Goal: Transaction & Acquisition: Purchase product/service

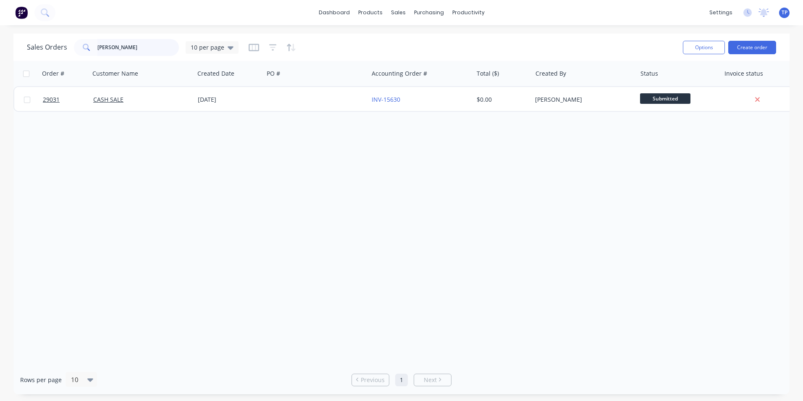
click at [129, 49] on input "[PERSON_NAME]" at bounding box center [138, 47] width 82 height 17
type input "j"
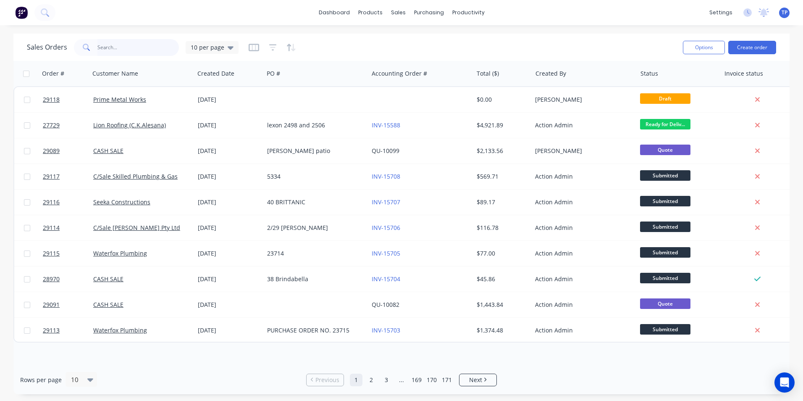
click at [144, 48] on input "text" at bounding box center [138, 47] width 82 height 17
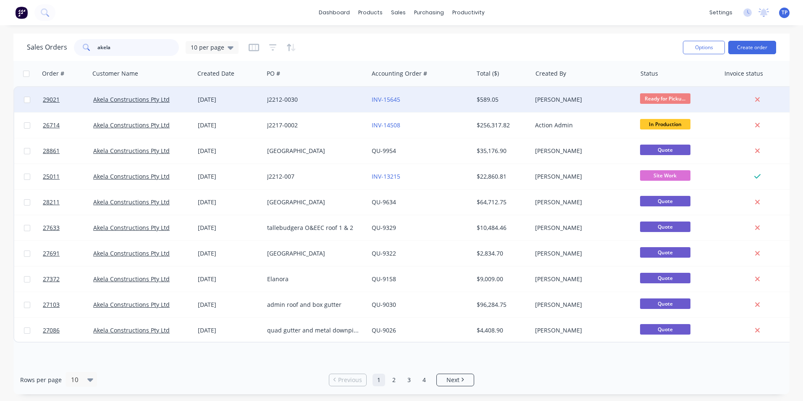
type input "akela"
click at [314, 101] on div "J2212-0030" at bounding box center [313, 99] width 93 height 8
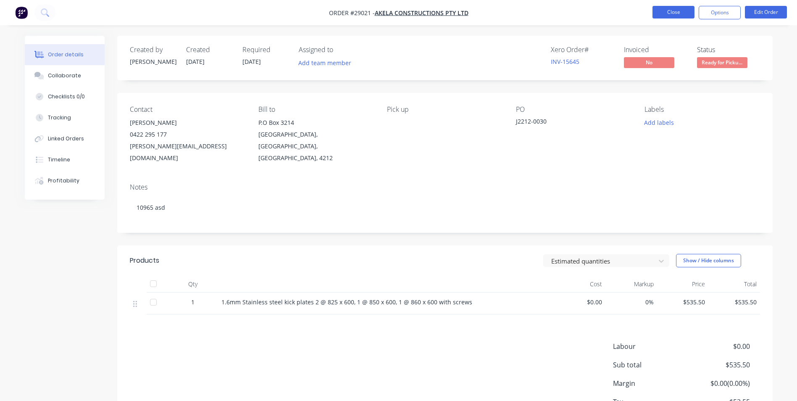
click at [658, 11] on button "Close" at bounding box center [673, 12] width 42 height 13
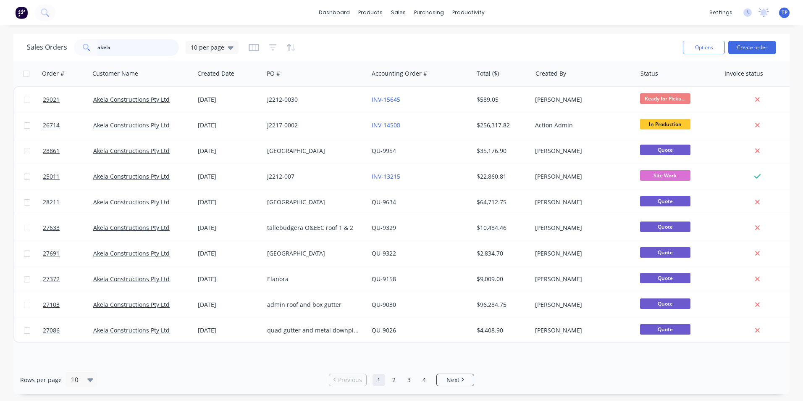
click at [131, 47] on input "akela" at bounding box center [138, 47] width 82 height 17
type input "a"
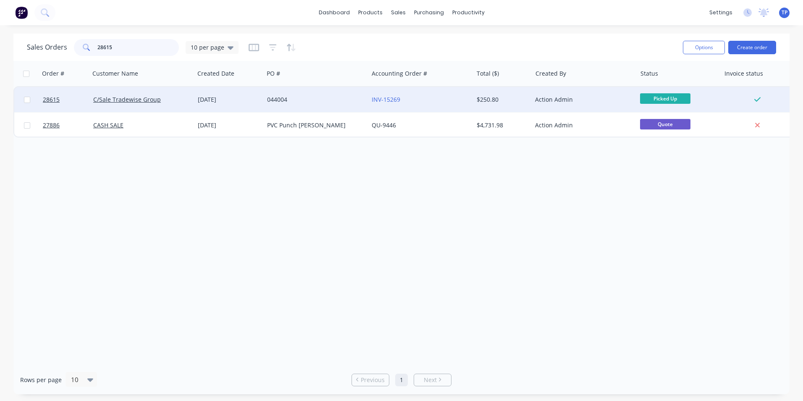
type input "28615"
click at [179, 97] on div "C/Sale Tradewise Group" at bounding box center [139, 99] width 93 height 8
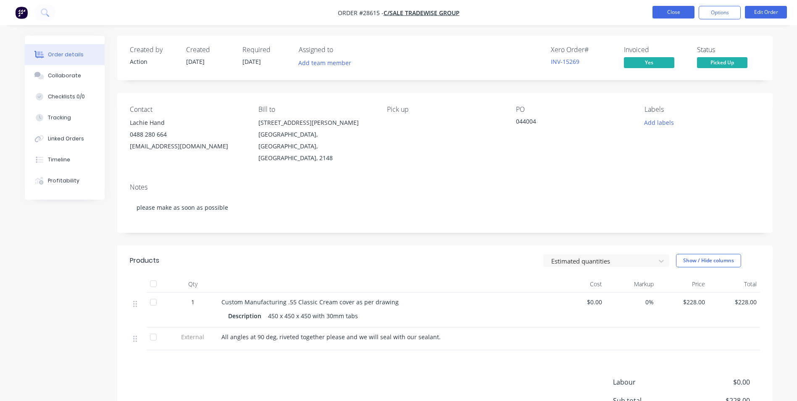
click at [664, 13] on button "Close" at bounding box center [673, 12] width 42 height 13
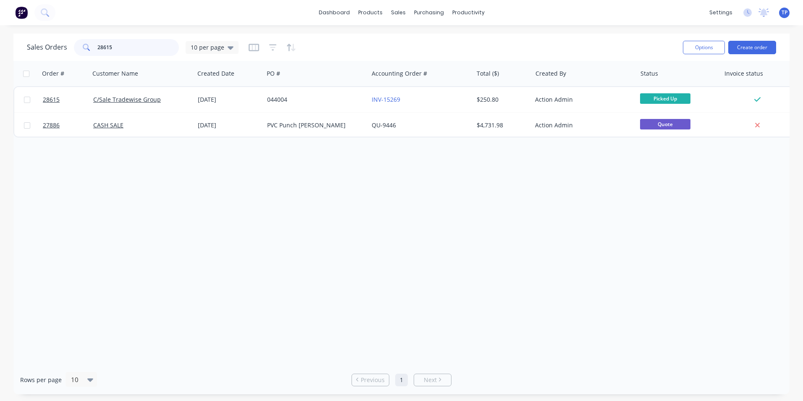
click at [124, 46] on input "28615" at bounding box center [138, 47] width 82 height 17
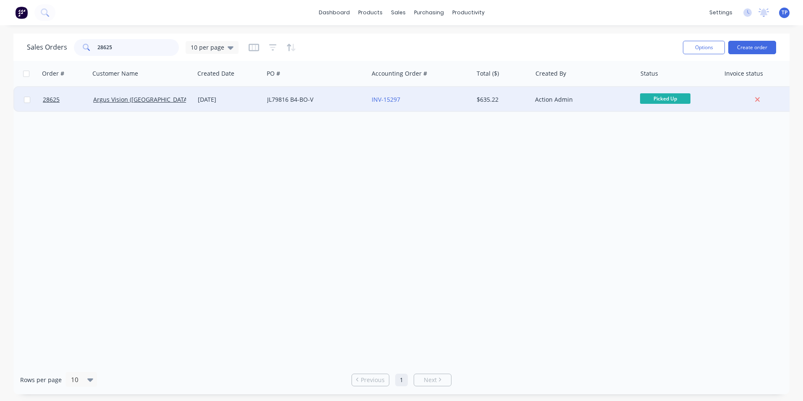
type input "28625"
click at [257, 101] on div "17 Sep 2025" at bounding box center [229, 99] width 63 height 8
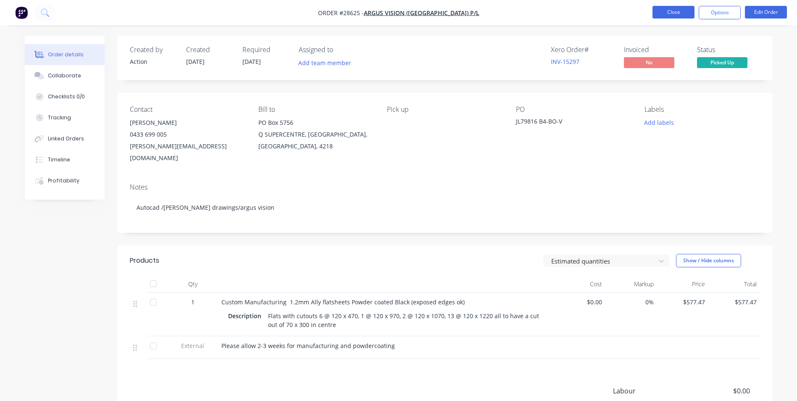
click at [660, 11] on button "Close" at bounding box center [673, 12] width 42 height 13
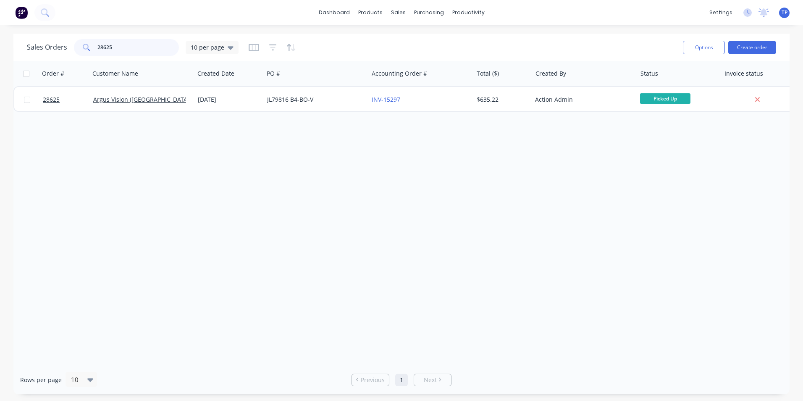
click at [118, 47] on input "28625" at bounding box center [138, 47] width 82 height 17
type input "2"
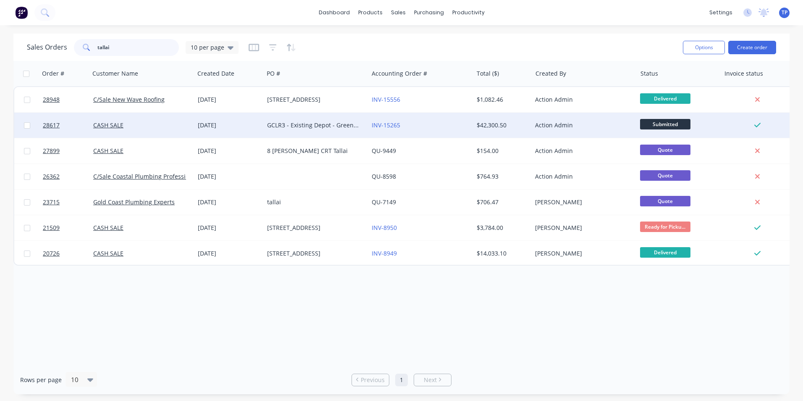
type input "tallai"
click at [430, 121] on div "INV-15265" at bounding box center [418, 125] width 93 height 8
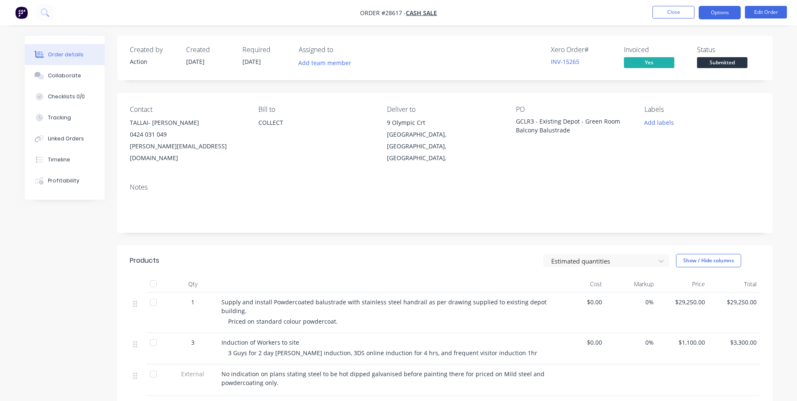
click at [705, 14] on button "Options" at bounding box center [720, 12] width 42 height 13
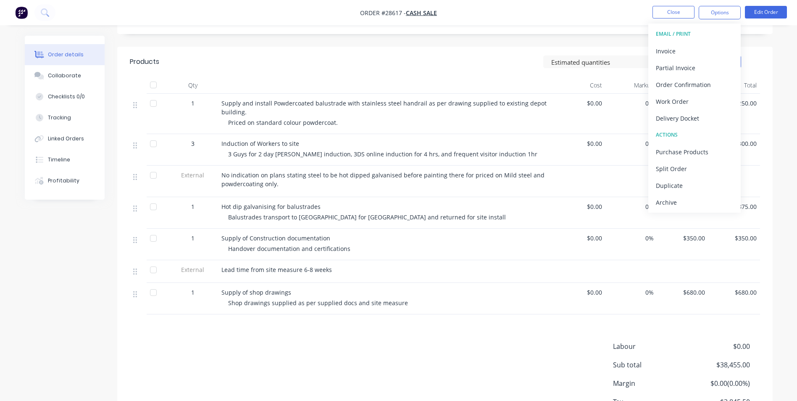
scroll to position [210, 0]
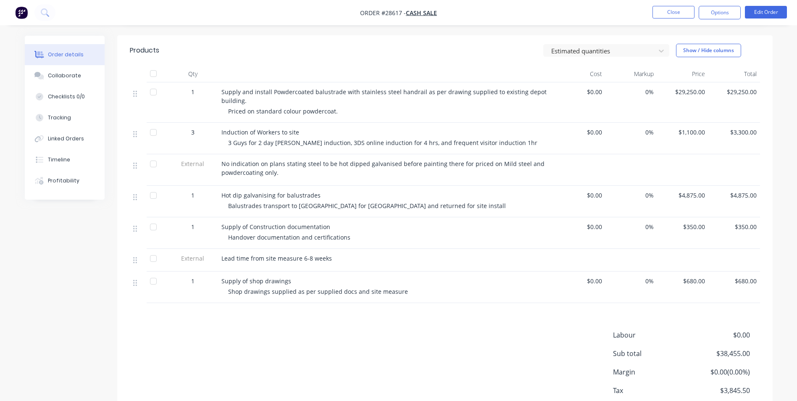
click at [60, 227] on div "Created by Action Created 16/09/25 Required 16/09/25 Assigned to Add team membe…" at bounding box center [399, 139] width 748 height 627
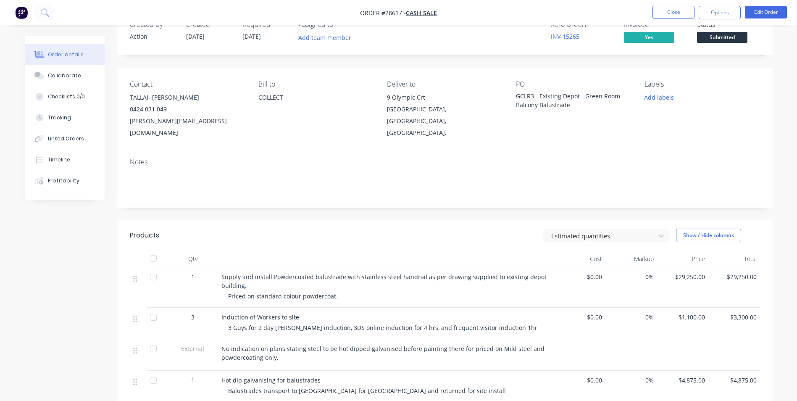
scroll to position [0, 0]
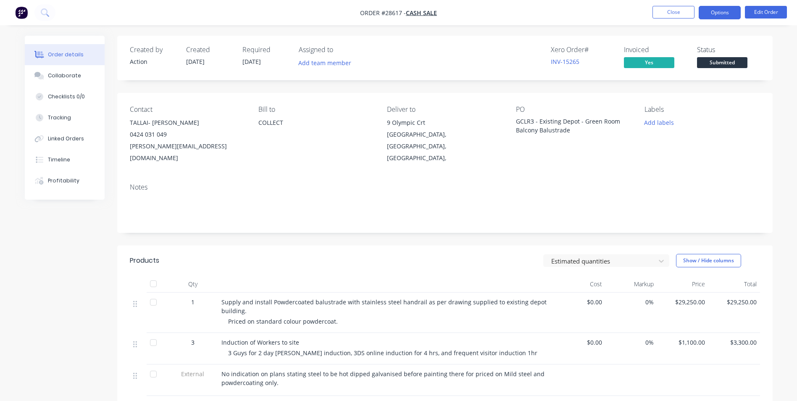
click at [733, 13] on button "Options" at bounding box center [720, 12] width 42 height 13
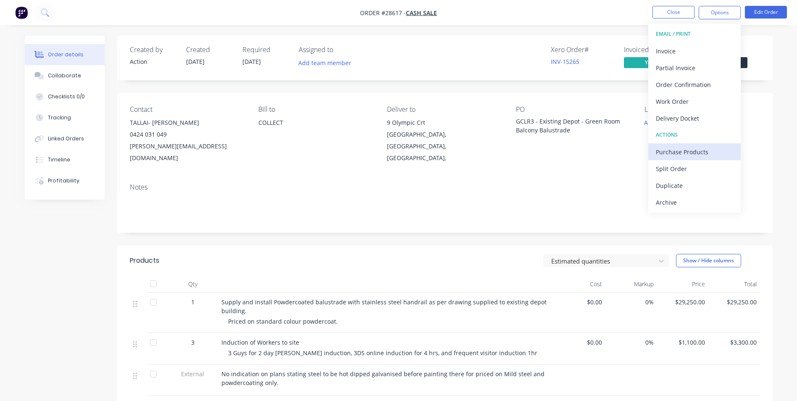
click at [664, 150] on div "Purchase Products" at bounding box center [694, 152] width 77 height 12
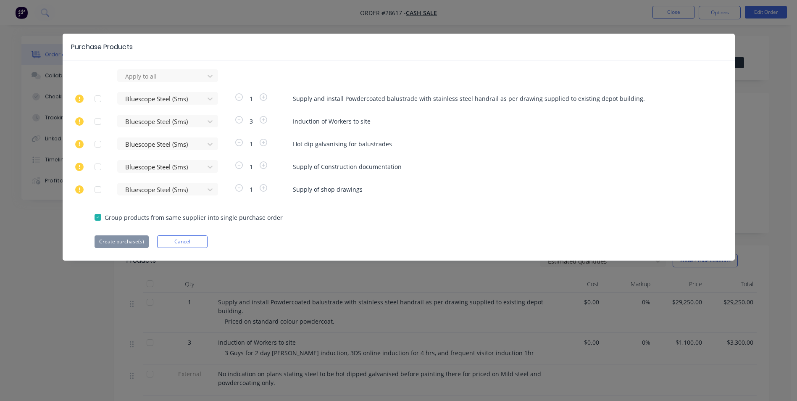
click at [95, 100] on div at bounding box center [97, 98] width 17 height 17
click at [125, 241] on button "Create purchase(s)" at bounding box center [122, 241] width 54 height 13
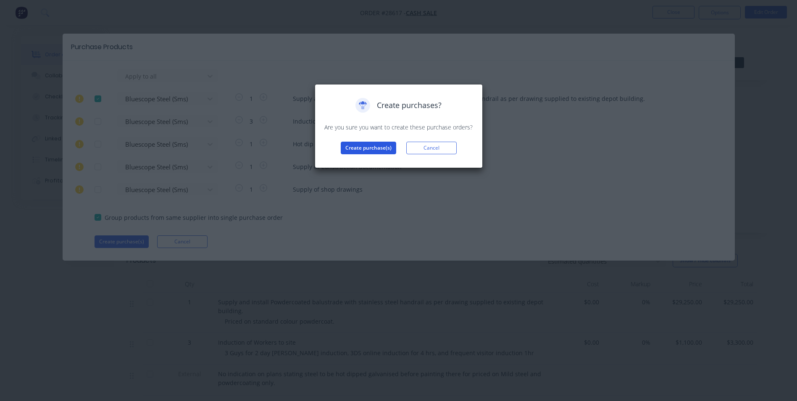
click at [375, 145] on button "Create purchase(s)" at bounding box center [368, 148] width 55 height 13
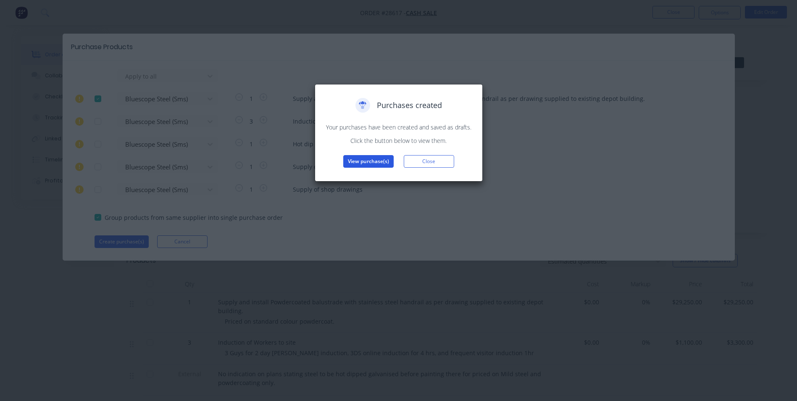
click at [357, 163] on button "View purchase(s)" at bounding box center [368, 161] width 50 height 13
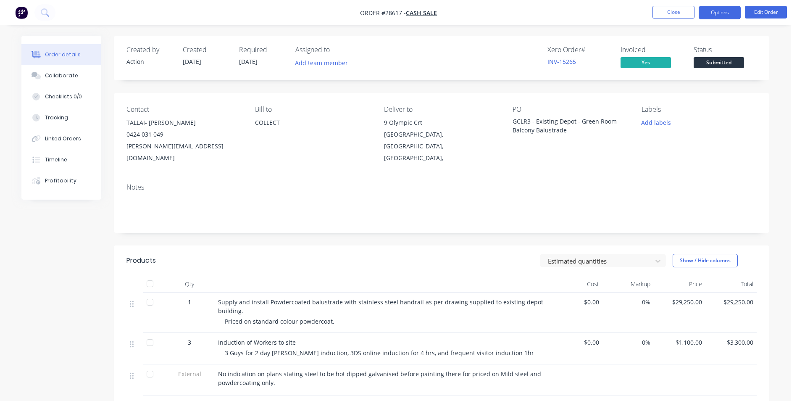
click at [708, 14] on button "Options" at bounding box center [720, 12] width 42 height 13
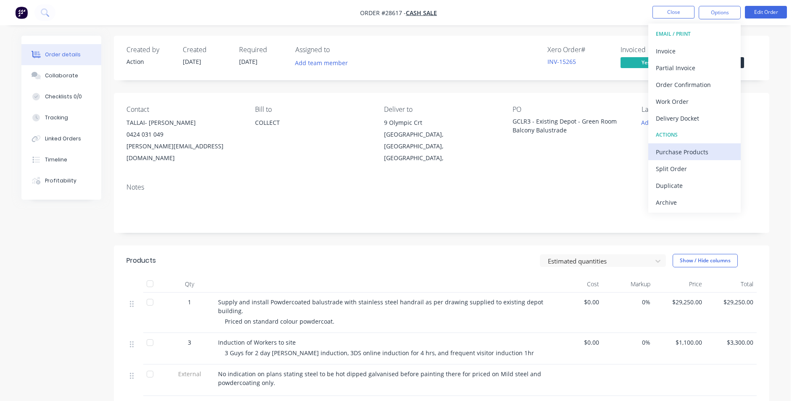
click at [690, 152] on div "Purchase Products" at bounding box center [694, 152] width 77 height 12
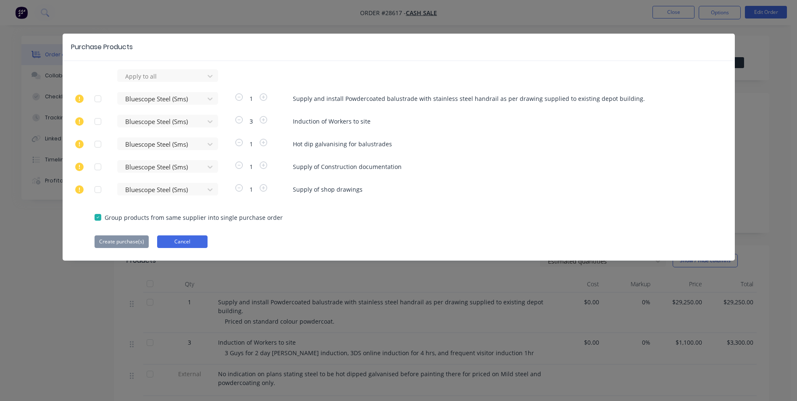
click at [202, 241] on button "Cancel" at bounding box center [182, 241] width 50 height 13
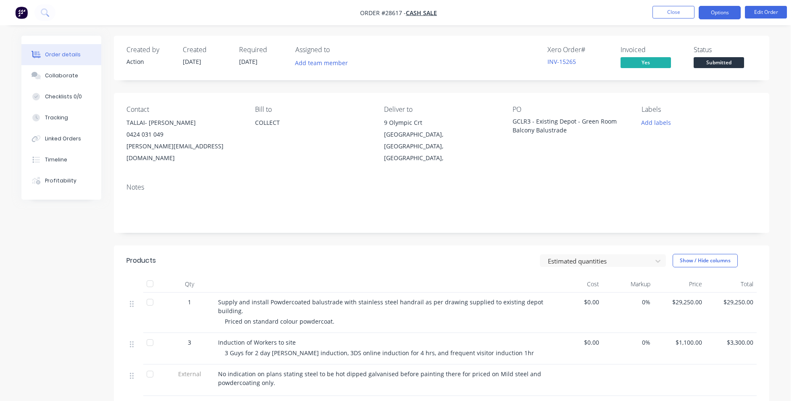
click at [723, 11] on button "Options" at bounding box center [720, 12] width 42 height 13
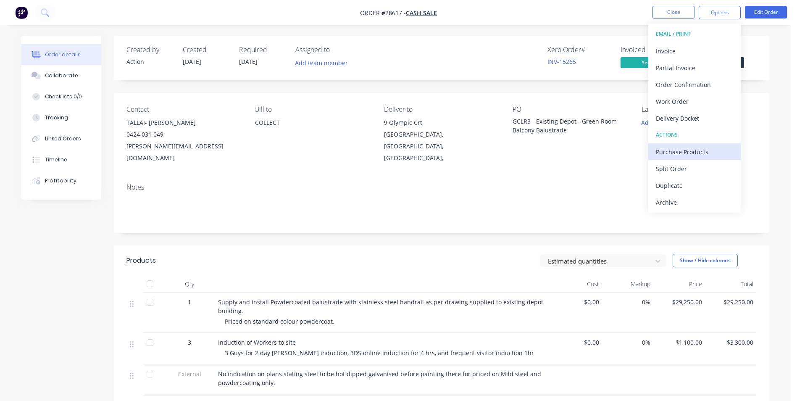
click at [668, 152] on div "Purchase Products" at bounding box center [694, 152] width 77 height 12
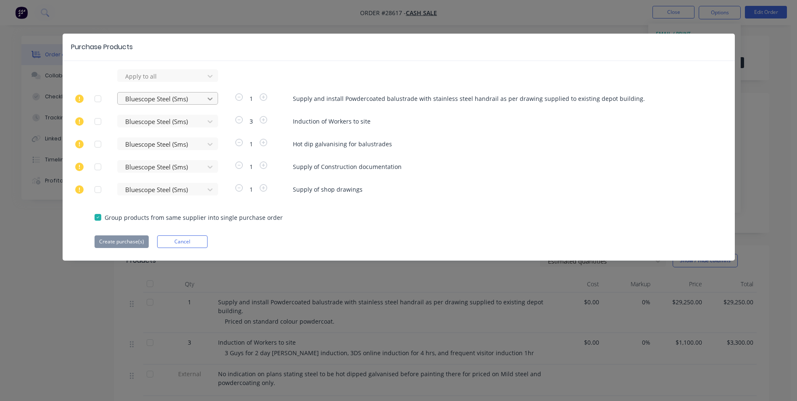
click at [211, 100] on icon at bounding box center [210, 99] width 8 height 8
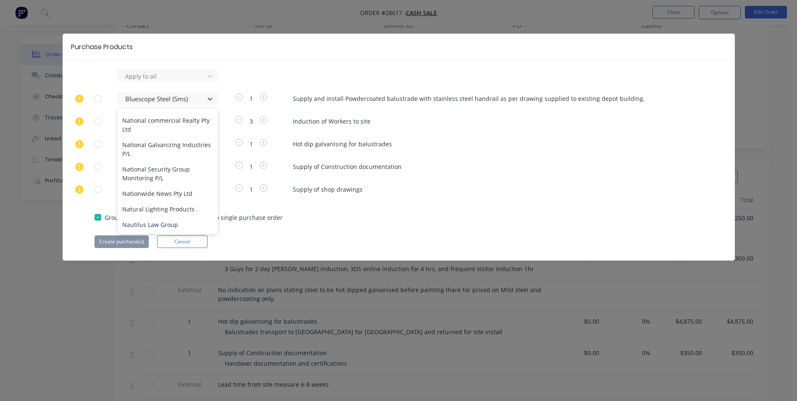
scroll to position [6512, 0]
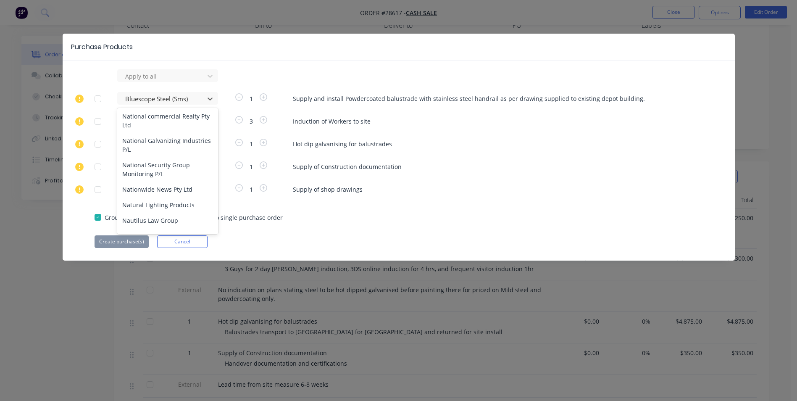
click at [158, 299] on div "Neumann Contractors Pty Ltd" at bounding box center [167, 311] width 101 height 24
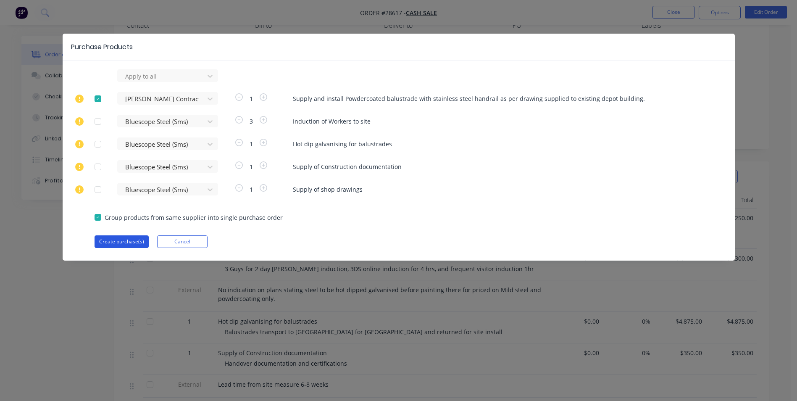
click at [127, 239] on button "Create purchase(s)" at bounding box center [122, 241] width 54 height 13
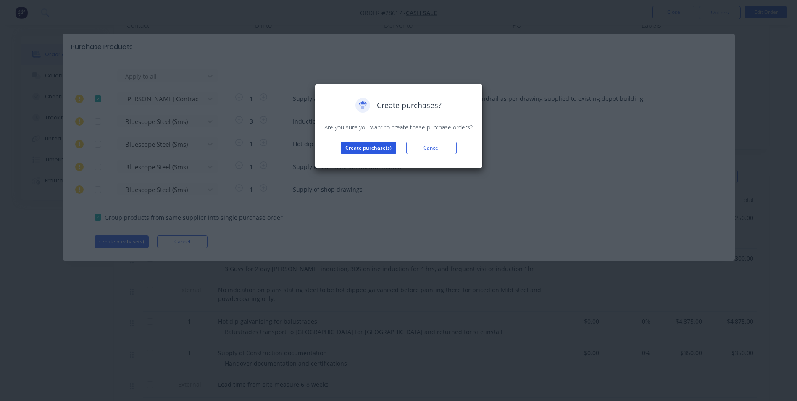
click at [366, 145] on button "Create purchase(s)" at bounding box center [368, 148] width 55 height 13
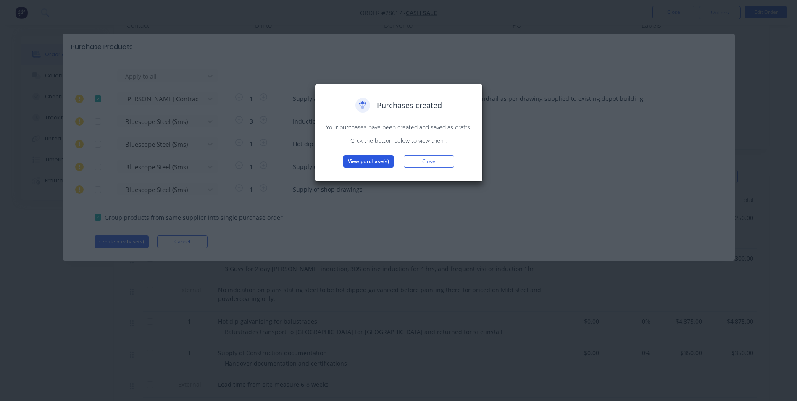
click at [361, 162] on button "View purchase(s)" at bounding box center [368, 161] width 50 height 13
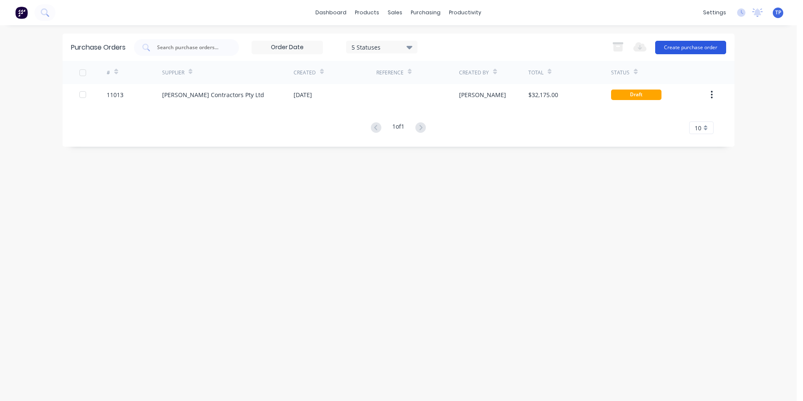
click at [680, 48] on button "Create purchase order" at bounding box center [690, 47] width 71 height 13
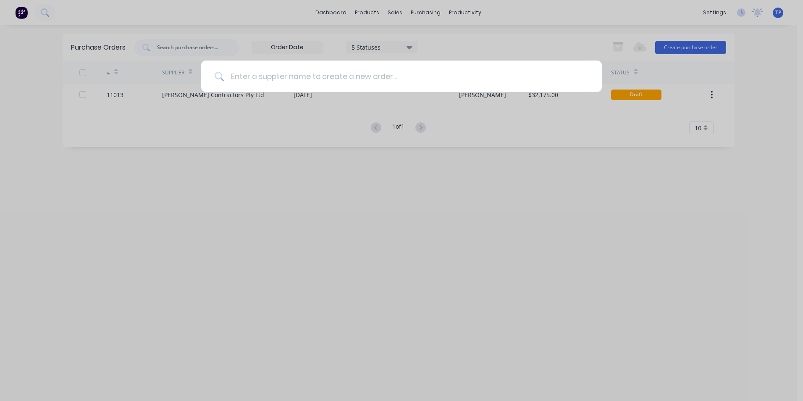
click at [275, 125] on div at bounding box center [401, 200] width 803 height 401
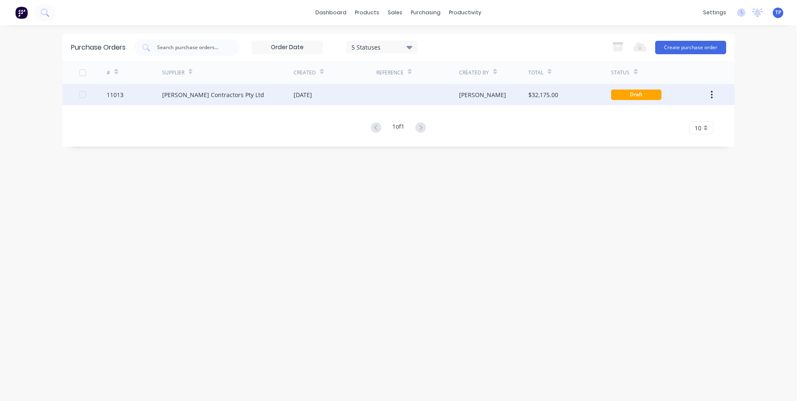
click at [370, 95] on div "08 Oct 2025" at bounding box center [335, 94] width 83 height 21
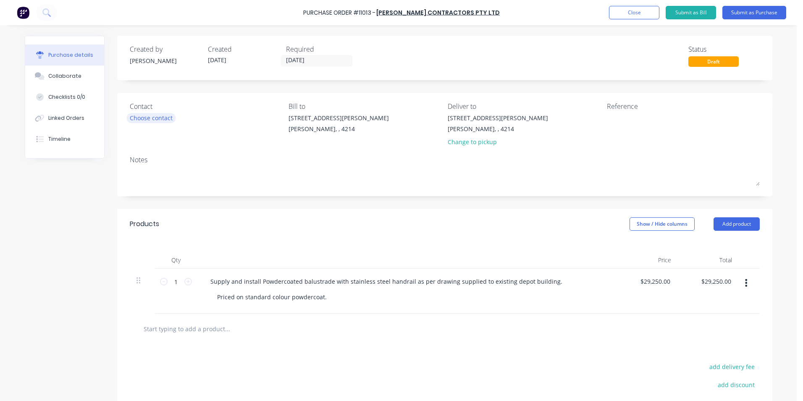
click at [164, 116] on div "Choose contact" at bounding box center [151, 117] width 43 height 9
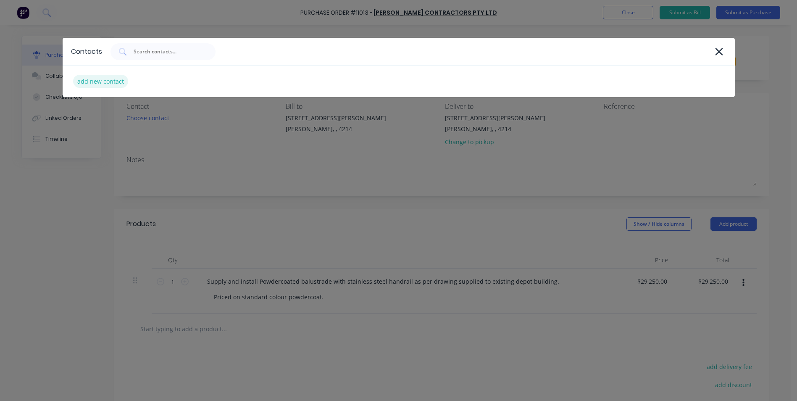
click at [105, 82] on div "add new contact" at bounding box center [100, 81] width 55 height 13
select select "AU"
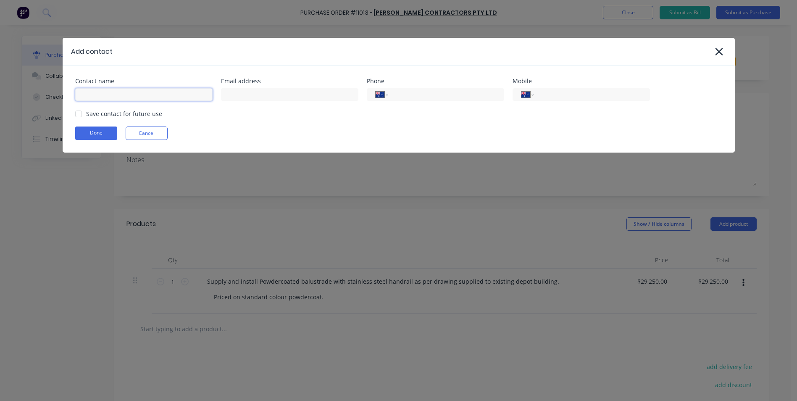
click at [110, 92] on input at bounding box center [143, 94] width 137 height 13
type input "Peter Freeman"
click at [547, 95] on input "tel" at bounding box center [590, 95] width 101 height 10
click at [78, 114] on div at bounding box center [78, 113] width 17 height 17
type input "0429 468 631"
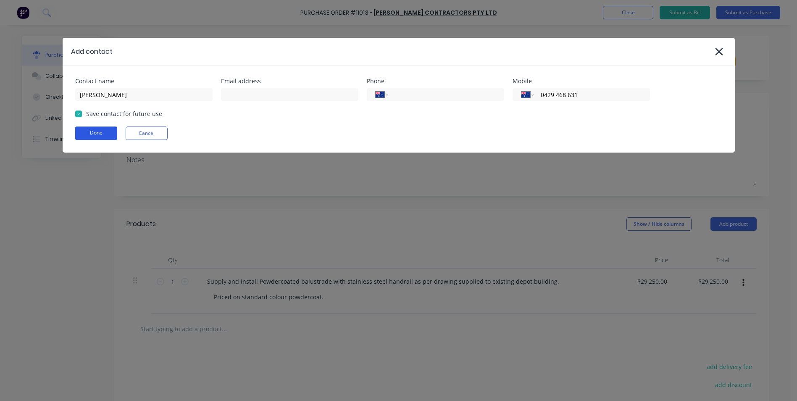
click at [82, 135] on button "Done" at bounding box center [96, 132] width 42 height 13
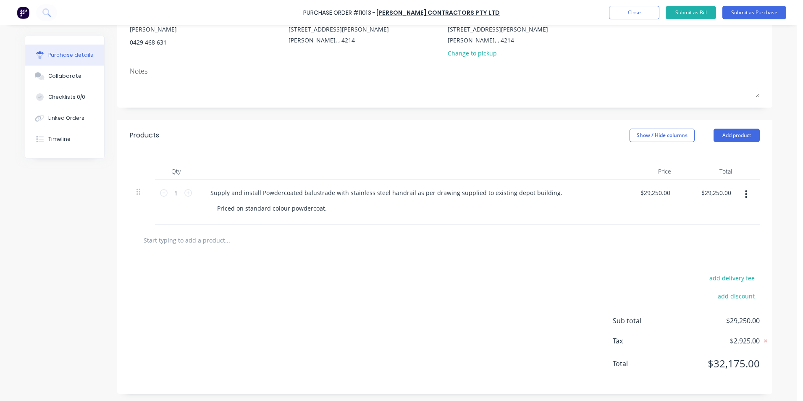
scroll to position [90, 0]
click at [327, 208] on div "Priced on standard colour powdercoat." at bounding box center [271, 207] width 123 height 12
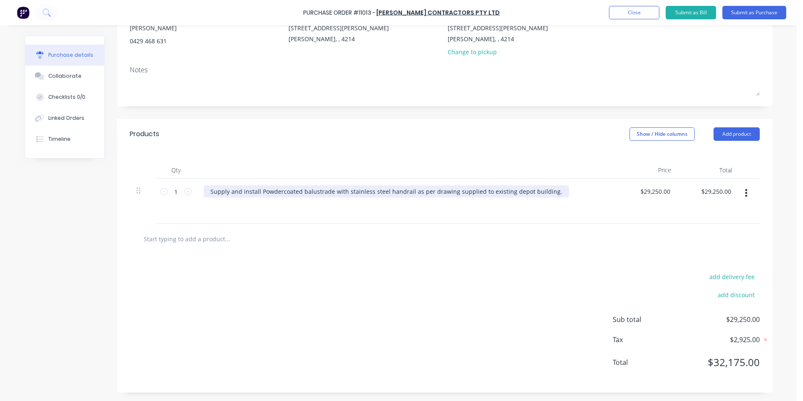
click at [546, 188] on div "Supply and install Powdercoated balustrade with stainless steel handrail as per…" at bounding box center [387, 191] width 366 height 12
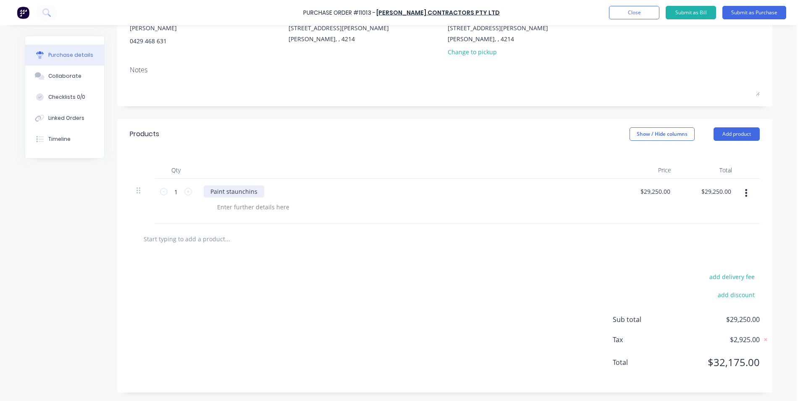
click at [236, 194] on div "Paint staunchins" at bounding box center [234, 191] width 61 height 12
drag, startPoint x: 242, startPoint y: 188, endPoint x: 232, endPoint y: 188, distance: 10.1
click at [174, 191] on input "1" at bounding box center [176, 191] width 17 height 13
type input "2"
type input "$58,500.00"
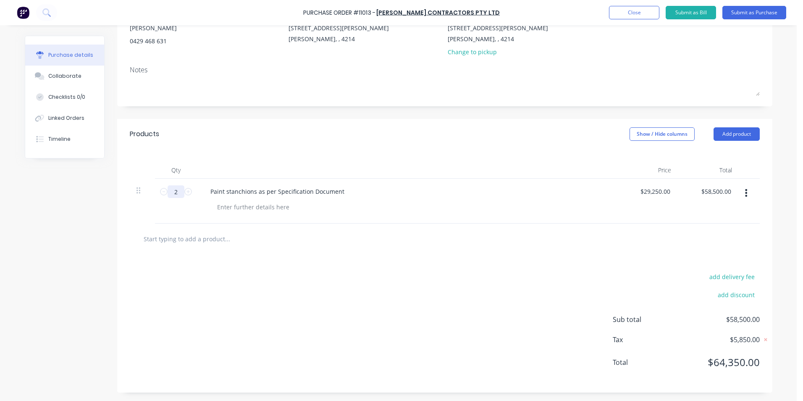
type input "20"
type input "$585,000.00"
type input "20"
click at [350, 189] on div "Paint stanchions as per Specification Document" at bounding box center [407, 191] width 407 height 12
click at [337, 193] on div "Paint stanchions as per Specification Document" at bounding box center [277, 191] width 147 height 12
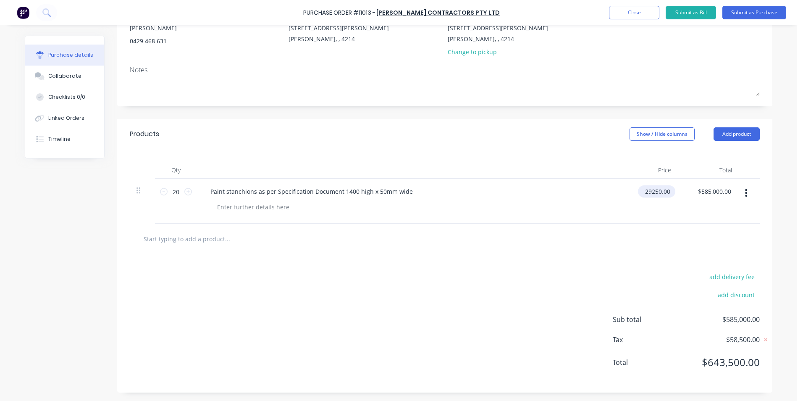
click at [667, 192] on input "29250.00" at bounding box center [655, 191] width 34 height 12
type input "2"
type input "$0.00"
click at [651, 209] on div "$0.00 0" at bounding box center [647, 201] width 61 height 45
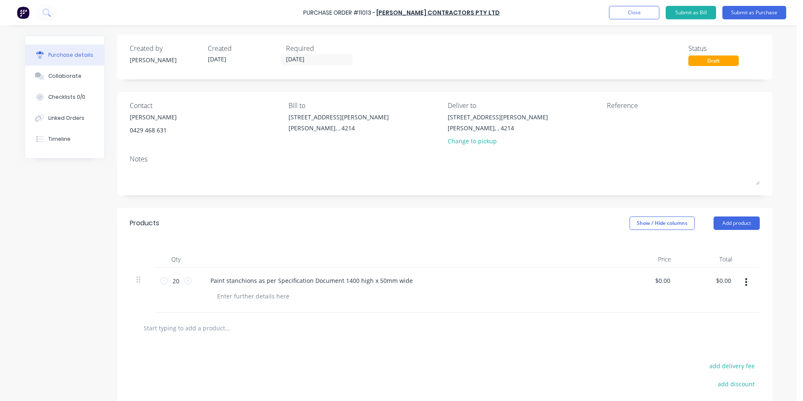
scroll to position [0, 0]
click at [463, 142] on div "Change to pickup" at bounding box center [498, 141] width 100 height 9
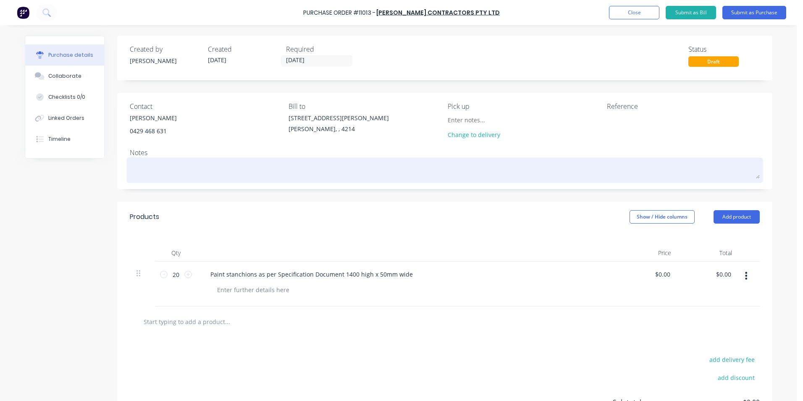
click at [156, 163] on textarea at bounding box center [445, 169] width 630 height 19
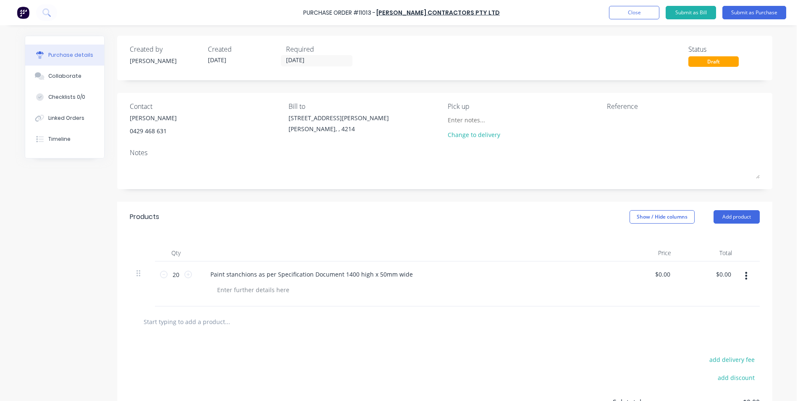
type textarea "x"
type textarea "P"
type textarea "x"
type textarea "Pl"
type textarea "x"
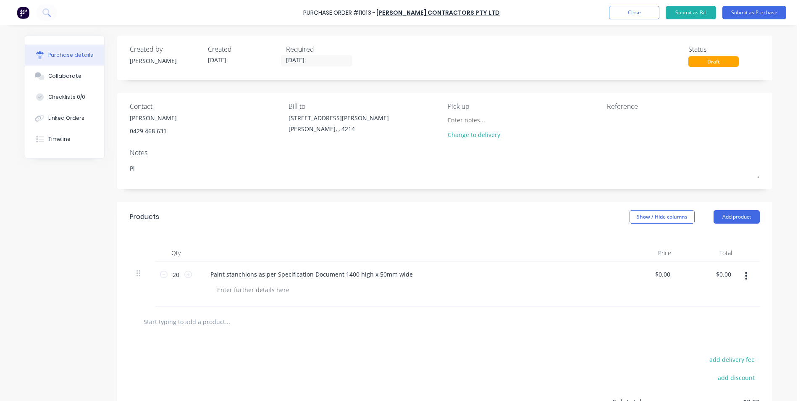
type textarea "Ple"
type textarea "x"
type textarea "Plea"
type textarea "x"
type textarea "Pleas"
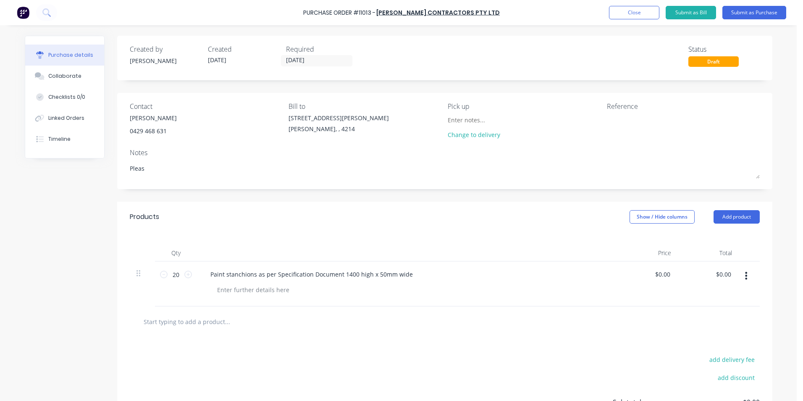
type textarea "x"
type textarea "Please"
type textarea "x"
type textarea "Please"
type textarea "x"
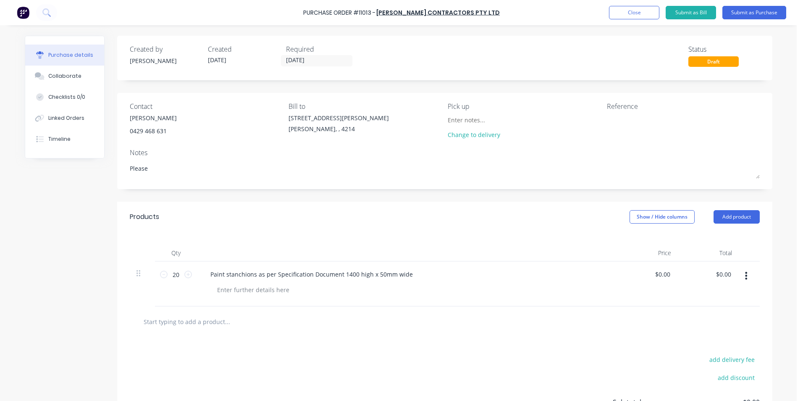
type textarea "Please p"
type textarea "x"
type textarea "Please ph"
type textarea "x"
type textarea "Please pho"
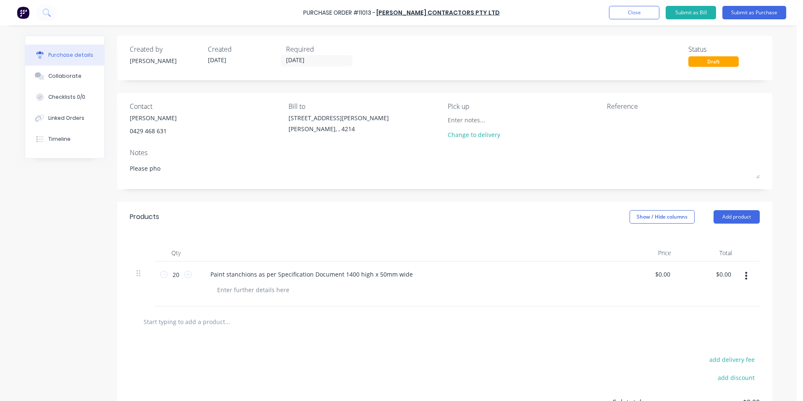
type textarea "x"
type textarea "Please phon"
type textarea "x"
type textarea "Please phone"
type textarea "x"
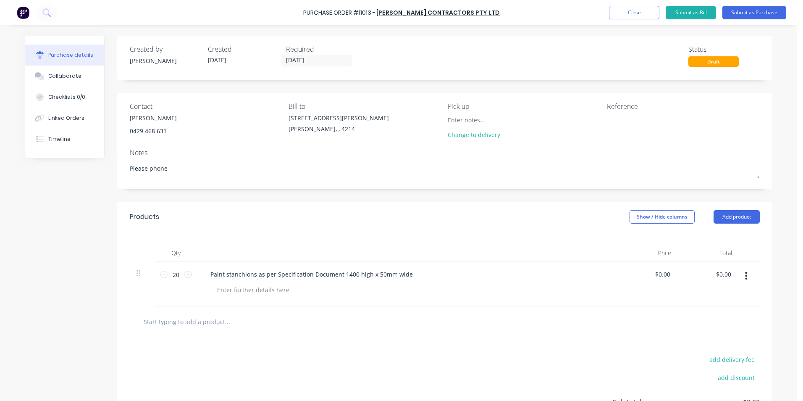
type textarea "Please phone"
type textarea "x"
type textarea "Please phone w"
type textarea "x"
type textarea "Please phone wh"
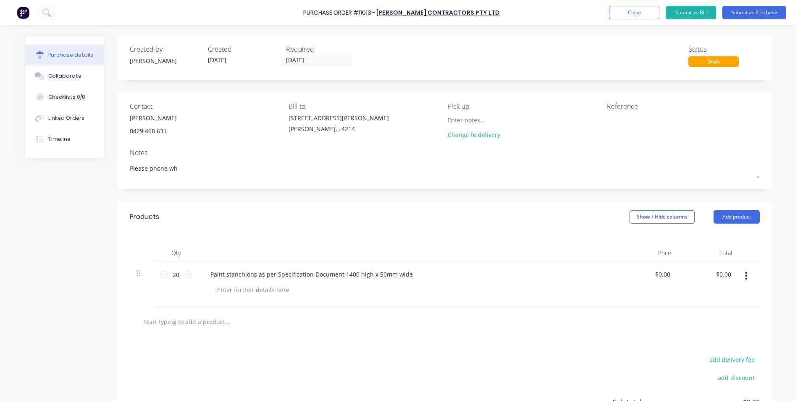
type textarea "x"
type textarea "Please phone whe"
type textarea "x"
type textarea "Please phone when"
type textarea "x"
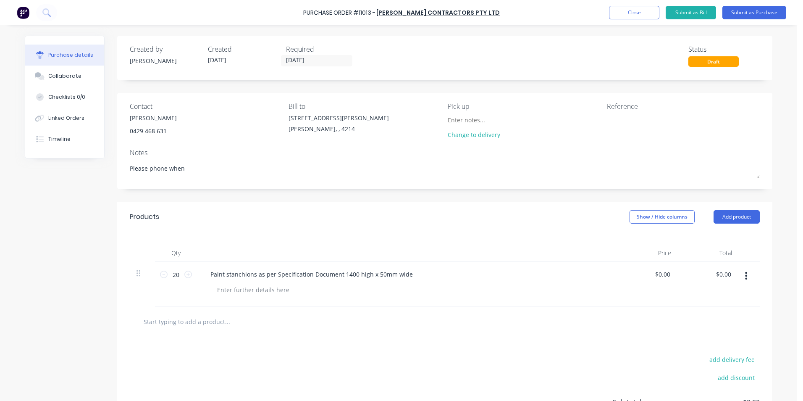
type textarea "Please phone when"
type textarea "x"
type textarea "Please phone when r"
type textarea "x"
type textarea "Please phone when re"
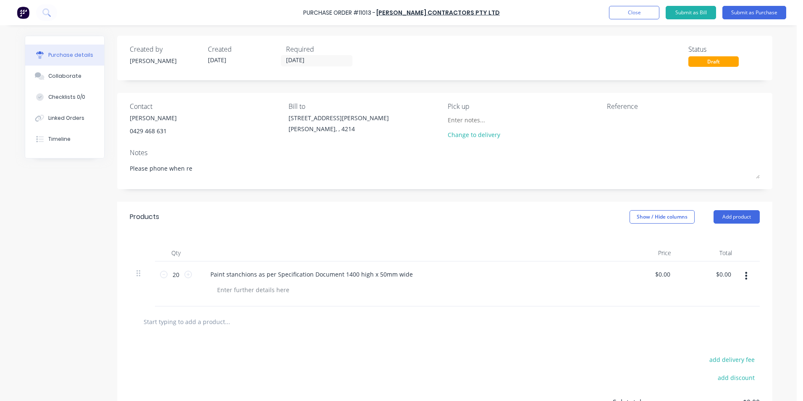
type textarea "x"
type textarea "Please phone when rea"
type textarea "x"
type textarea "Please phone when read"
type textarea "x"
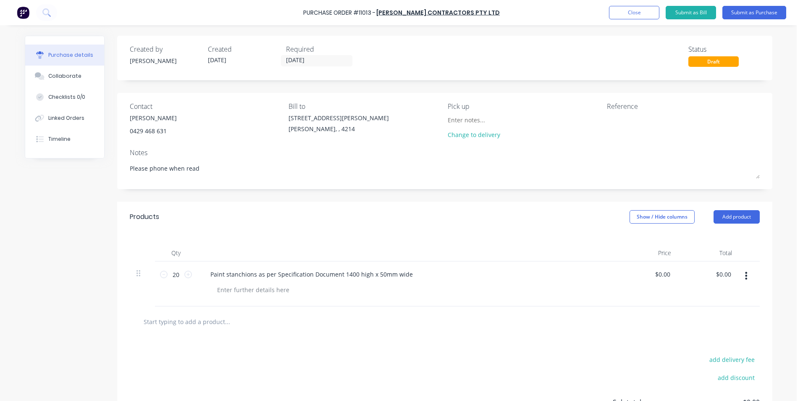
type textarea "Please phone when ready"
type textarea "x"
type textarea "Please phone when ready"
type textarea "x"
type textarea "Please phone when ready t"
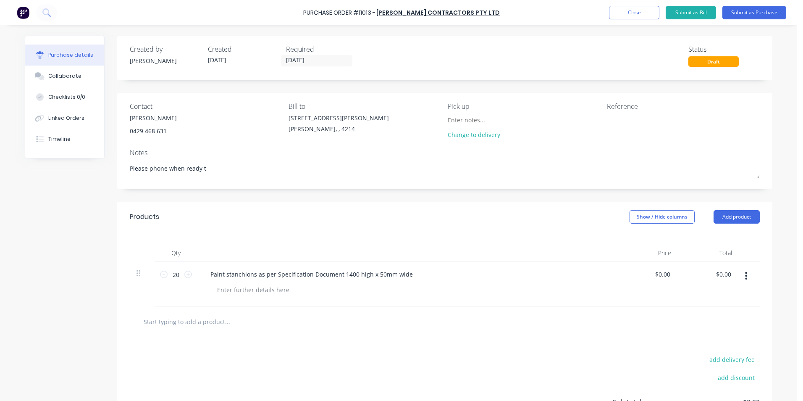
type textarea "x"
type textarea "Please phone when ready to"
type textarea "x"
type textarea "Please phone when ready to"
type textarea "x"
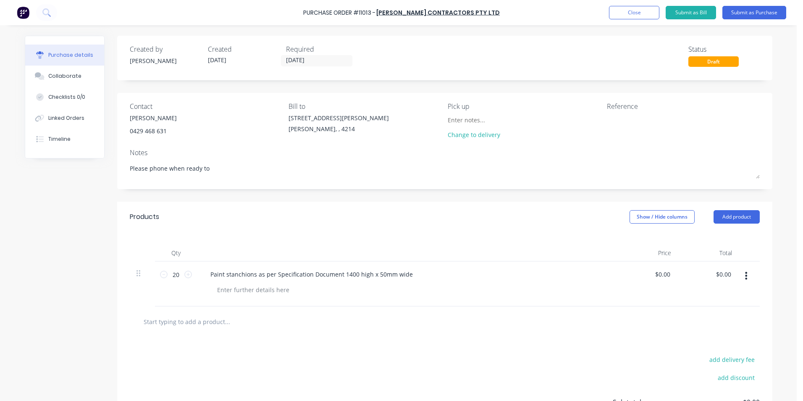
type textarea "Please phone when ready to p"
type textarea "x"
type textarea "Please phone when ready to pi"
type textarea "x"
type textarea "Please phone when ready to pic"
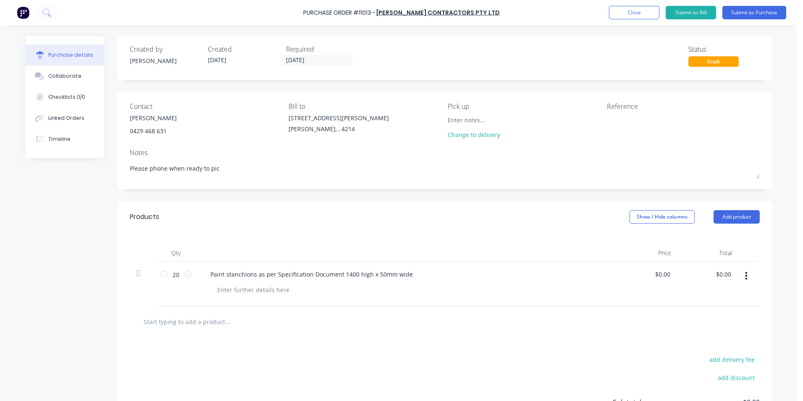
type textarea "x"
type textarea "Please phone when ready to pick"
type textarea "x"
type textarea "Please phone when ready to pick"
type textarea "x"
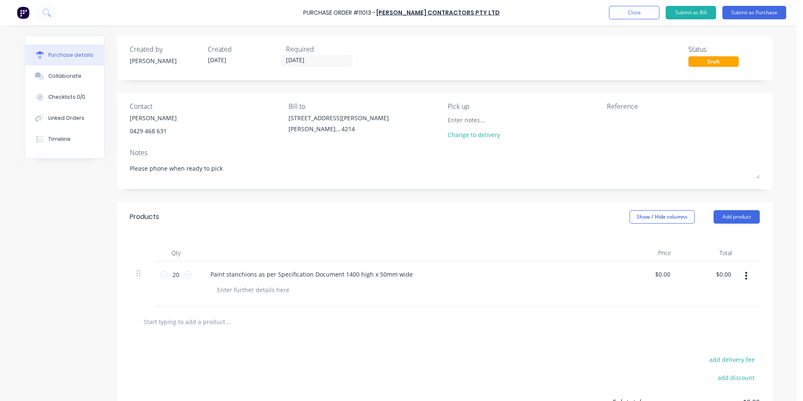
type textarea "Please phone when ready to pick u"
type textarea "x"
type textarea "Please phone when ready to pick up"
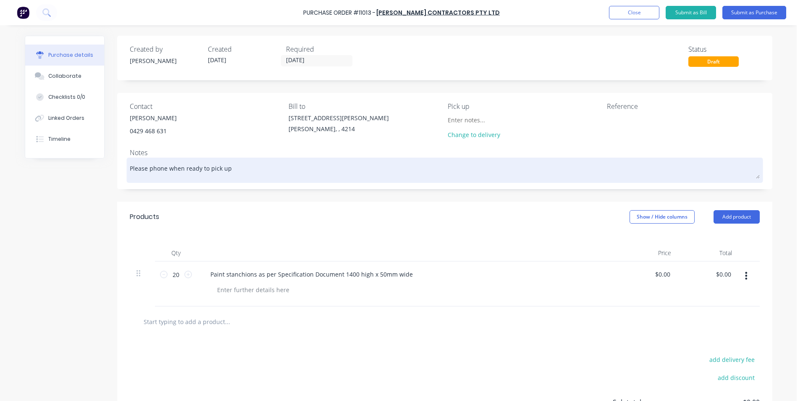
type textarea "x"
type textarea "Please phone when ready to pick up"
type textarea "x"
type textarea "Please phone when ready to pick up 5"
type textarea "x"
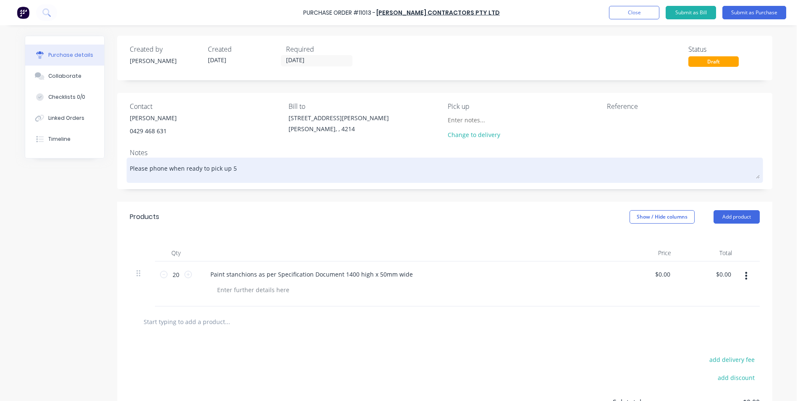
type textarea "Please phone when ready to pick up 55"
type textarea "x"
type textarea "Please phone when ready to pick up 556"
type textarea "x"
type textarea "Please phone when ready to pick up 5564"
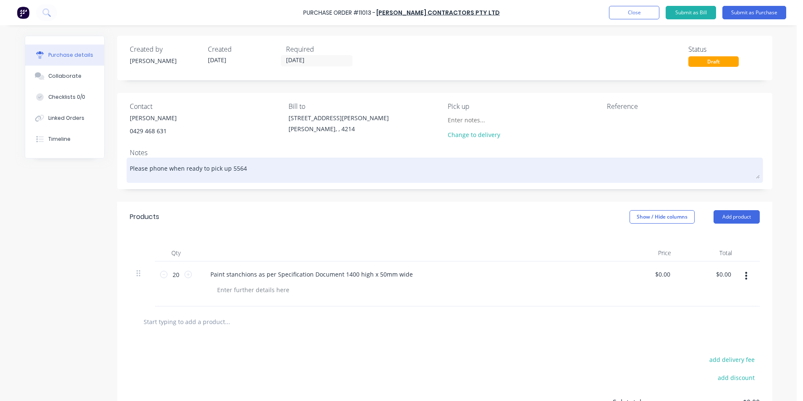
type textarea "x"
type textarea "Please phone when ready to pick up 5564"
type textarea "x"
type textarea "Please phone when ready to pick up 5564 8"
type textarea "x"
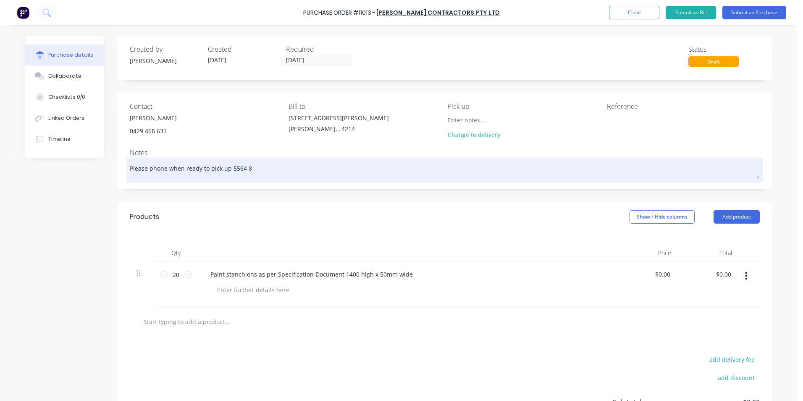
type textarea "Please phone when ready to pick up 5564 82"
type textarea "x"
type textarea "Please phone when ready to pick up 5564 820"
type textarea "x"
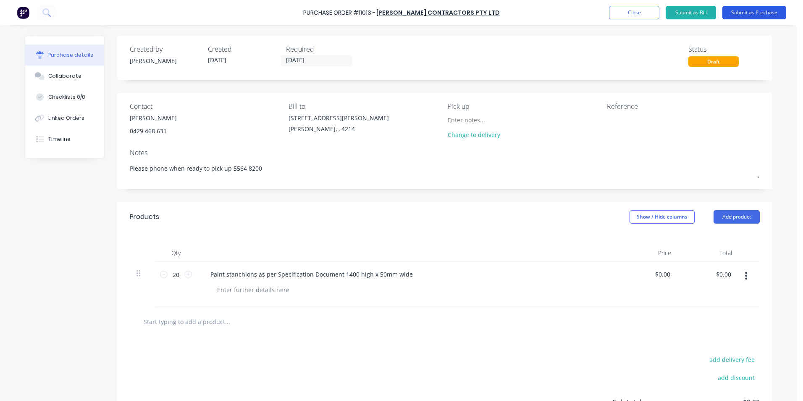
type textarea "Please phone when ready to pick up 5564 8200"
type textarea "x"
type textarea "Please phone when ready to pick up 5564 8200"
click at [748, 12] on button "Submit as Purchase" at bounding box center [755, 12] width 64 height 13
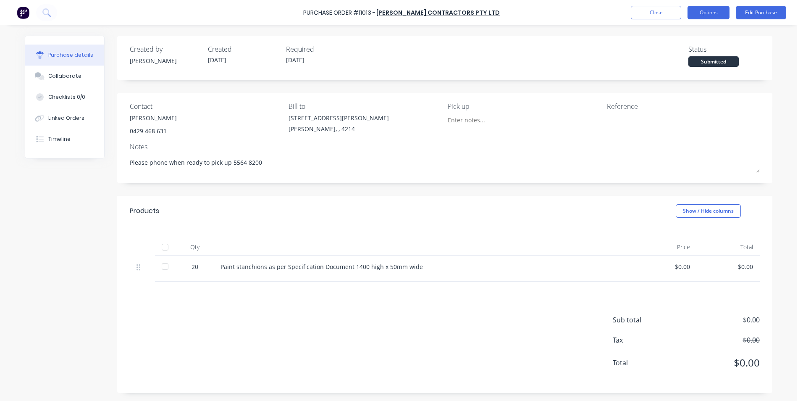
click at [722, 13] on button "Options" at bounding box center [709, 12] width 42 height 13
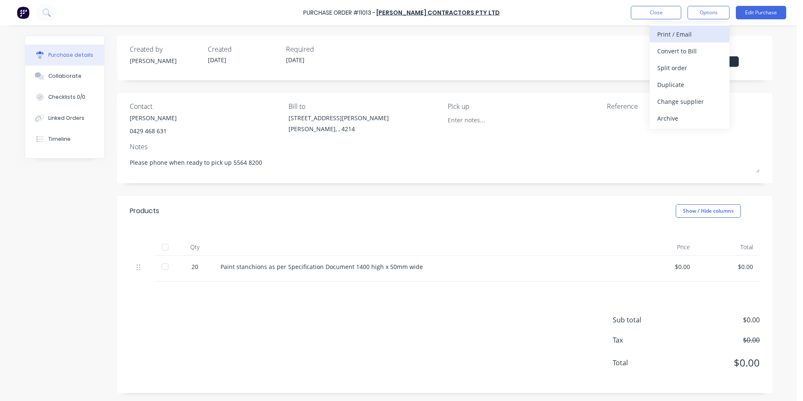
click at [668, 31] on div "Print / Email" at bounding box center [690, 34] width 65 height 12
click at [669, 69] on div "Without pricing" at bounding box center [690, 68] width 65 height 12
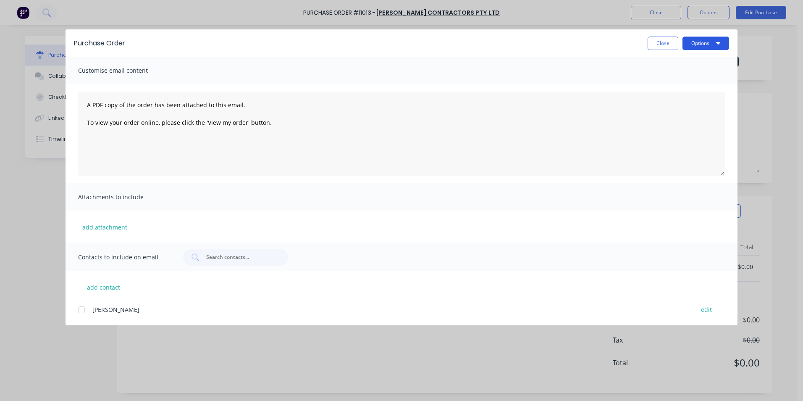
click at [697, 40] on button "Options" at bounding box center [706, 43] width 47 height 13
click at [679, 84] on div "Print" at bounding box center [689, 81] width 65 height 12
click at [670, 44] on button "Close" at bounding box center [663, 43] width 31 height 13
type textarea "x"
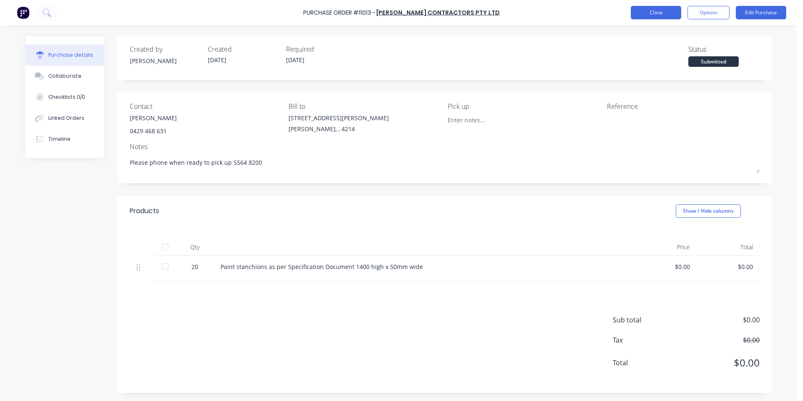
click at [634, 12] on button "Close" at bounding box center [656, 12] width 50 height 13
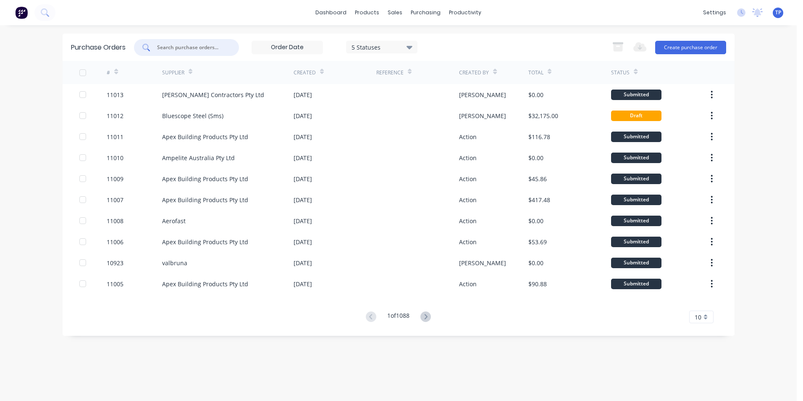
click at [213, 47] on input "text" at bounding box center [191, 47] width 70 height 8
click at [422, 39] on div "Sales Orders" at bounding box center [426, 41] width 34 height 8
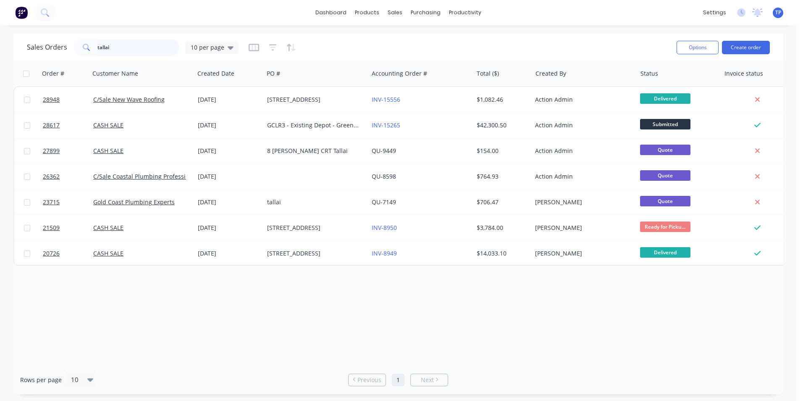
click at [137, 45] on input "tallai" at bounding box center [138, 47] width 82 height 17
type input "t"
